Goal: Check status: Check status

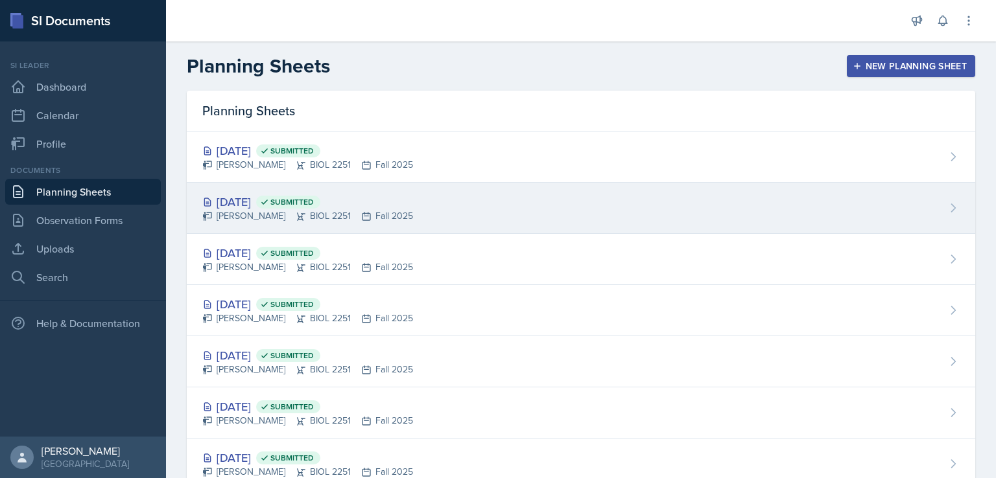
click at [275, 194] on div "[DATE] Submitted" at bounding box center [307, 202] width 211 height 18
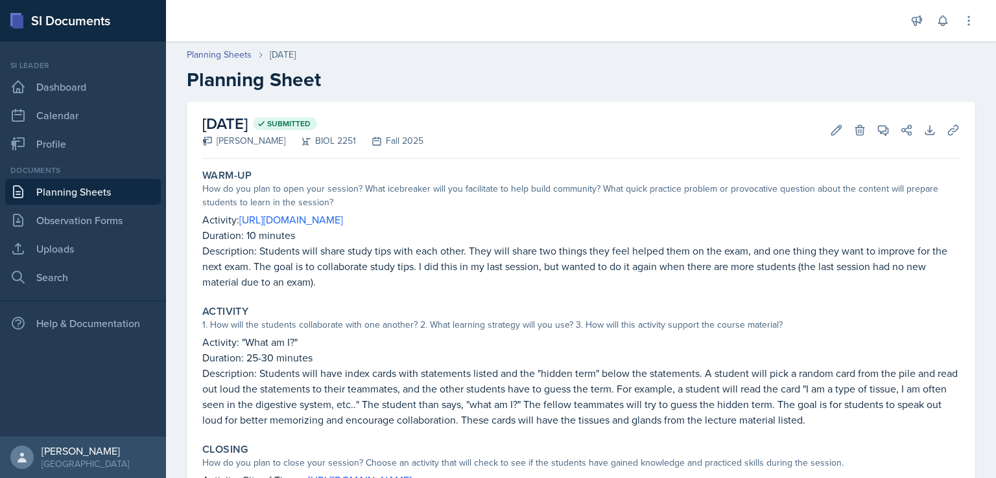
click at [117, 182] on link "Planning Sheets" at bounding box center [83, 192] width 156 height 26
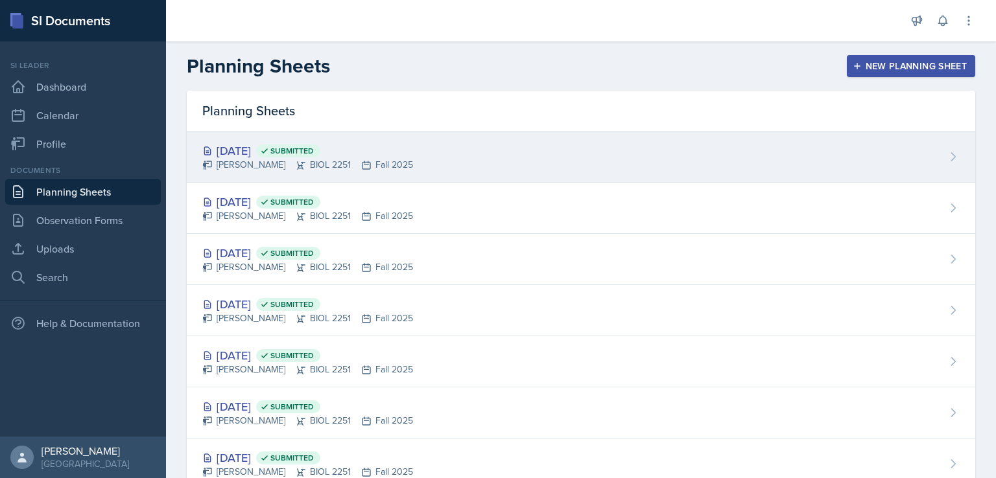
click at [241, 141] on div "[DATE] Submitted [PERSON_NAME] BIOL 2251 Fall 2025" at bounding box center [581, 157] width 788 height 51
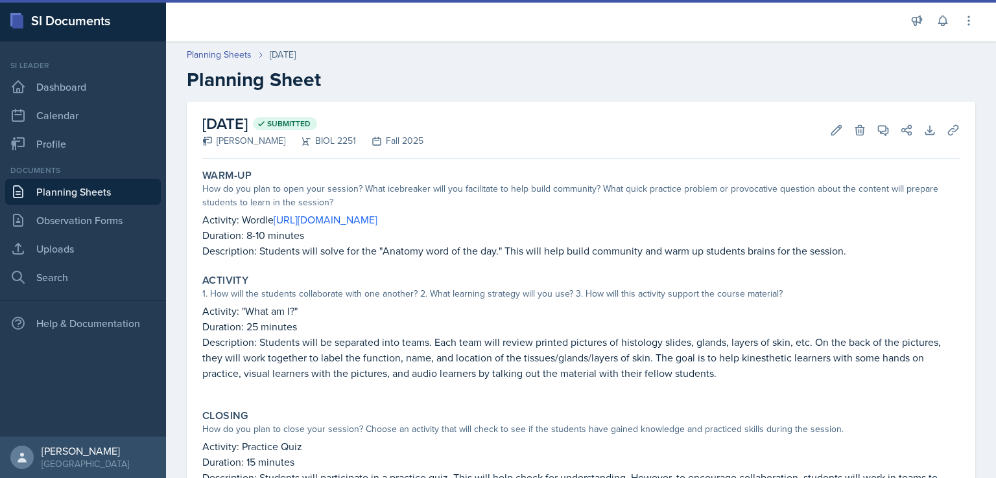
click at [93, 193] on link "Planning Sheets" at bounding box center [83, 192] width 156 height 26
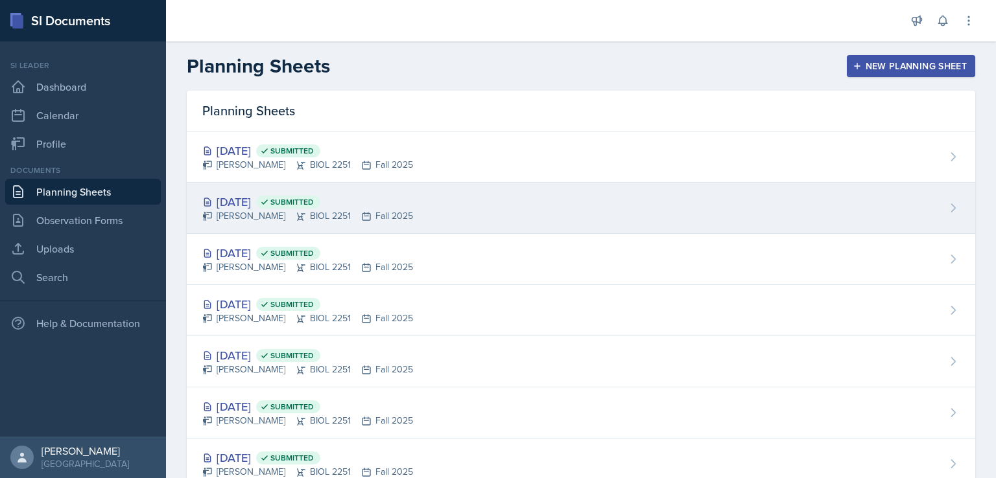
click at [254, 200] on div "[DATE] Submitted" at bounding box center [307, 202] width 211 height 18
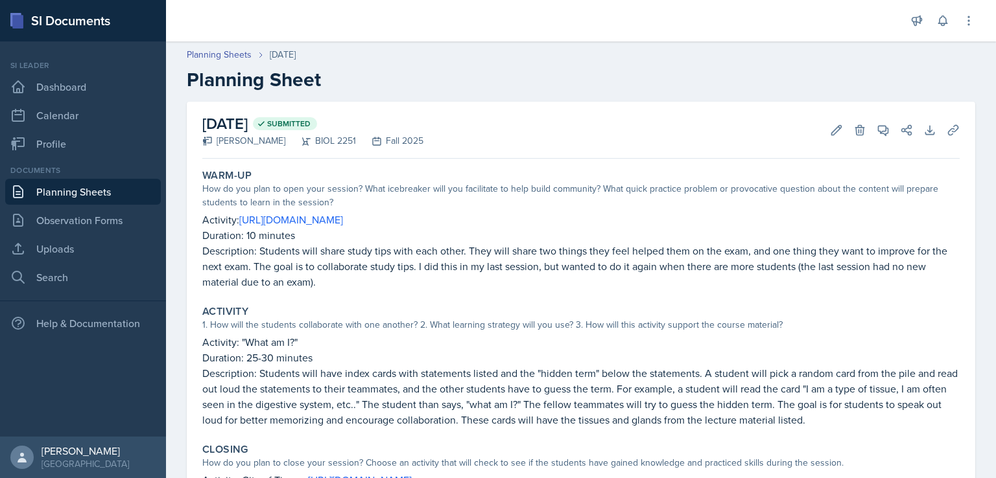
click at [124, 191] on link "Planning Sheets" at bounding box center [83, 192] width 156 height 26
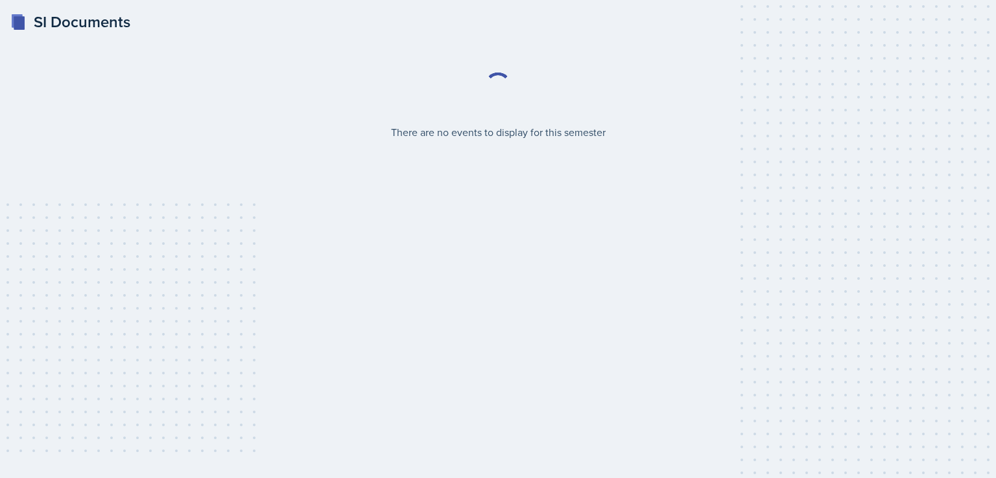
select select "2bed604d-1099-4043-b1bc-2365e8740244"
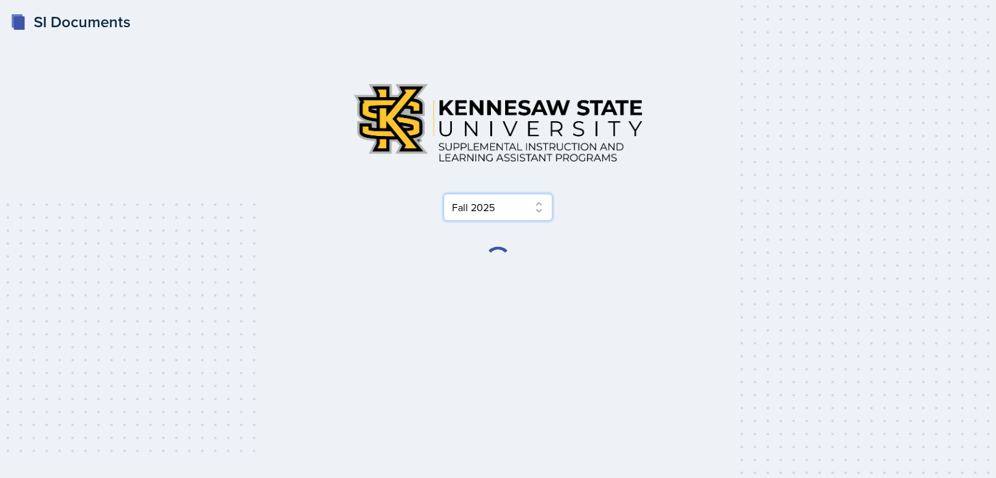
click at [521, 208] on select "Select Semester Fall 2025 Summer 2025 Spring 2025 Fall 2024 Summer 2024 Spring …" at bounding box center [497, 207] width 109 height 27
click at [521, 209] on select "Select Semester Fall 2025 Summer 2025 Spring 2025 Fall 2024 Summer 2024 Spring …" at bounding box center [497, 207] width 109 height 27
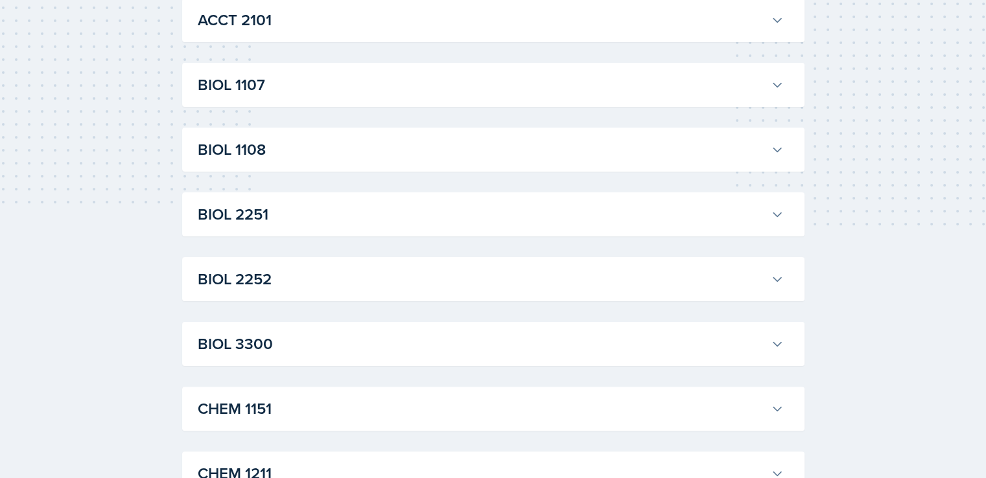
scroll to position [259, 0]
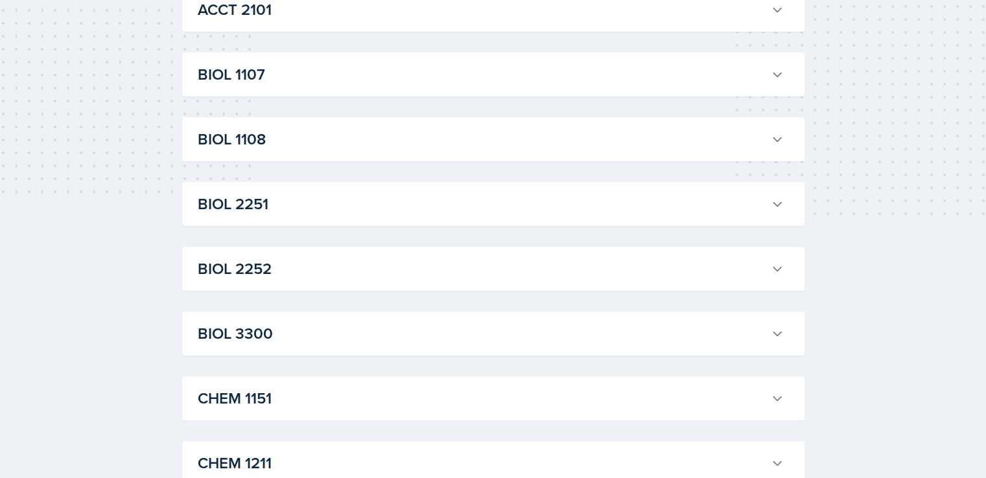
click at [516, 204] on h3 "BIOL 2251" at bounding box center [482, 204] width 568 height 23
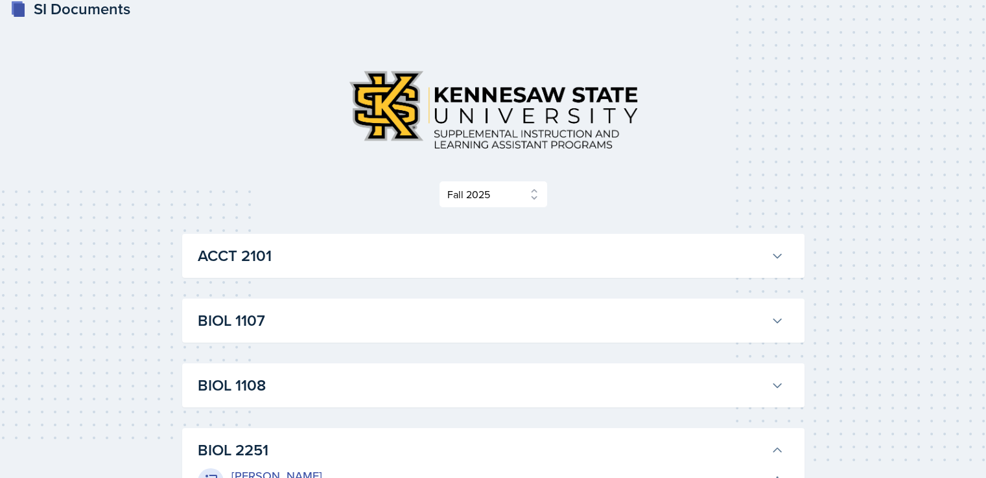
scroll to position [0, 0]
